Goal: Transaction & Acquisition: Purchase product/service

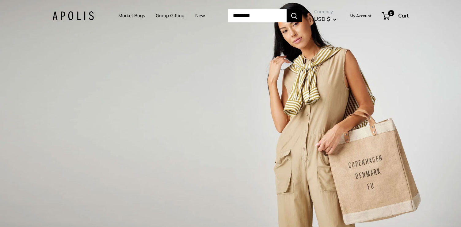
click at [132, 14] on link "Market Bags" at bounding box center [131, 15] width 27 height 9
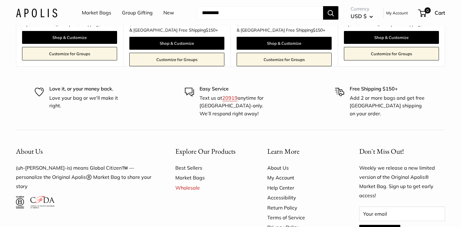
scroll to position [3961, 0]
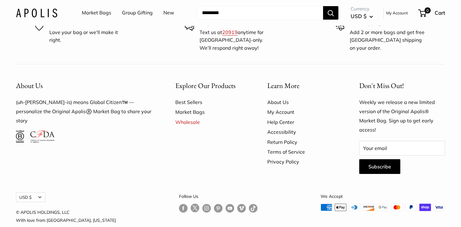
click at [163, 13] on link "New" at bounding box center [168, 12] width 11 height 9
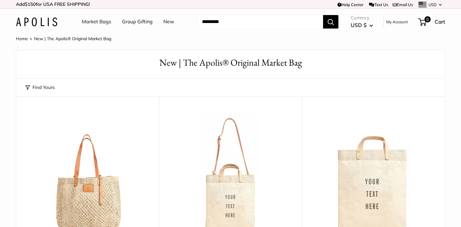
click at [46, 21] on img at bounding box center [36, 21] width 41 height 9
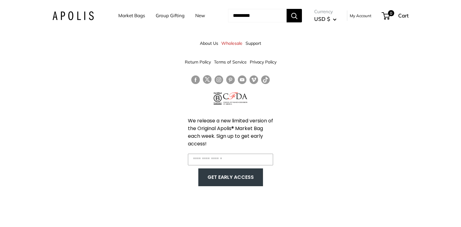
click at [350, 128] on div "About Us Wholesale Support Return Policy Terms of Service Privacy Policy We rel…" at bounding box center [230, 113] width 461 height 227
click at [75, 17] on img at bounding box center [72, 15] width 41 height 9
